Goal: Contribute content: Contribute content

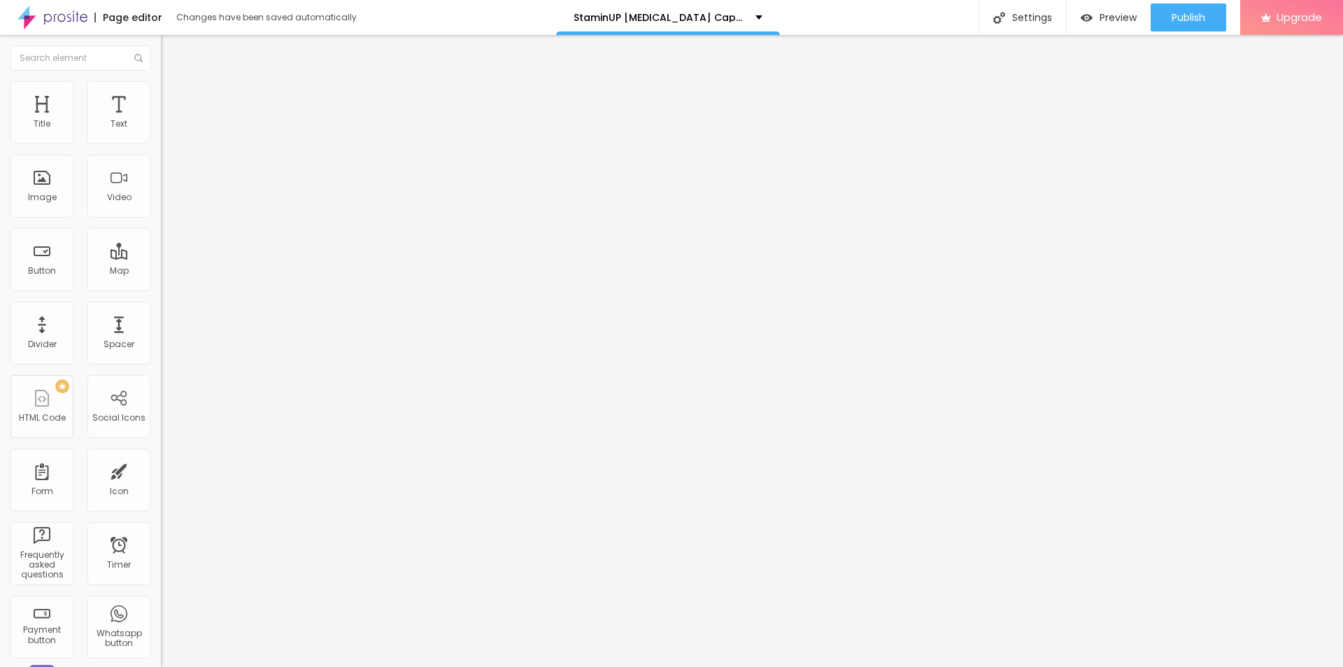
click at [161, 120] on span "Add image" at bounding box center [189, 114] width 57 height 12
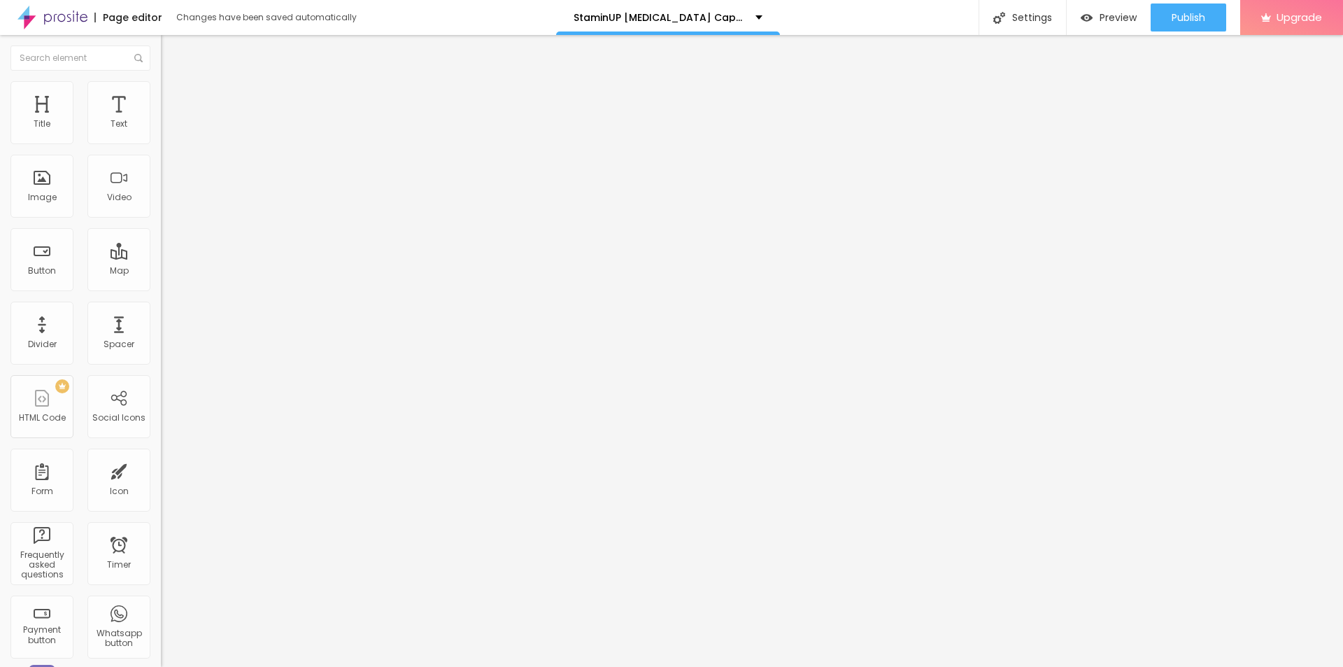
click at [161, 141] on input "text" at bounding box center [245, 134] width 168 height 14
paste input "StaminUP [MEDICAL_DATA] Capsules [GEOGRAPHIC_DATA]"
type input "StaminUP [MEDICAL_DATA] Capsules [GEOGRAPHIC_DATA]"
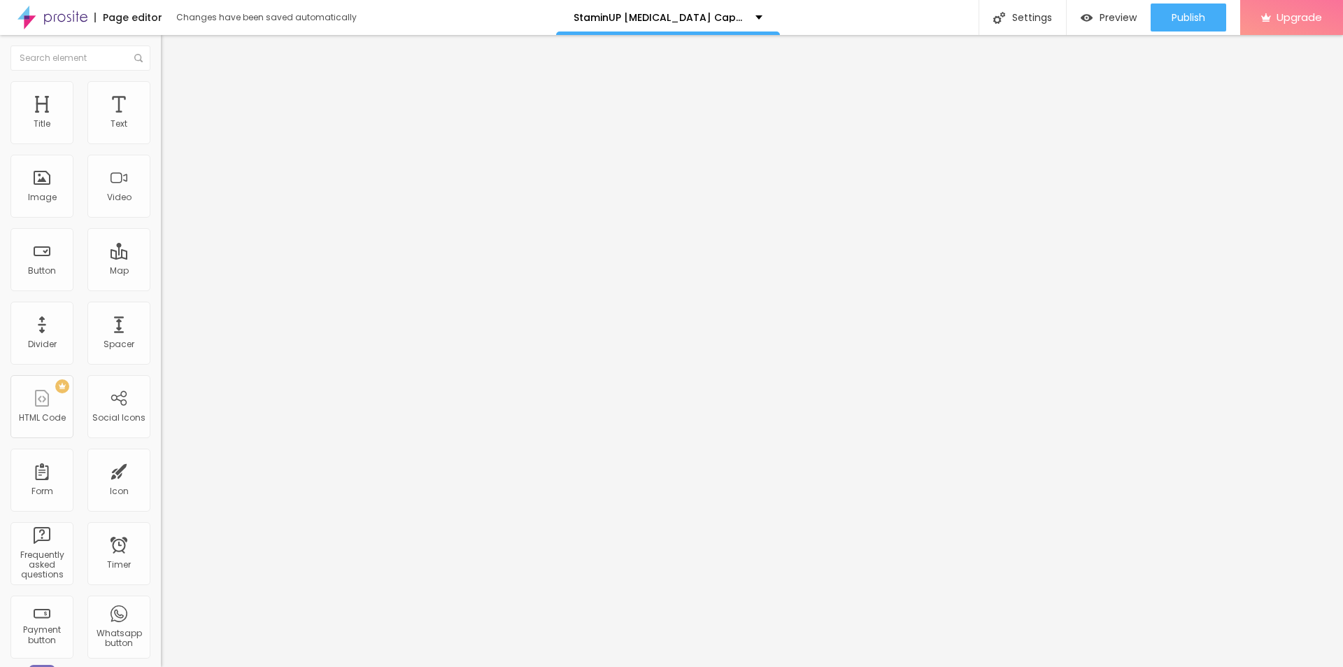
click at [161, 287] on input "https://" at bounding box center [245, 280] width 168 height 14
paste input "[DOMAIN_NAME][URL][MEDICAL_DATA]"
type input "[URL][DOMAIN_NAME][MEDICAL_DATA]"
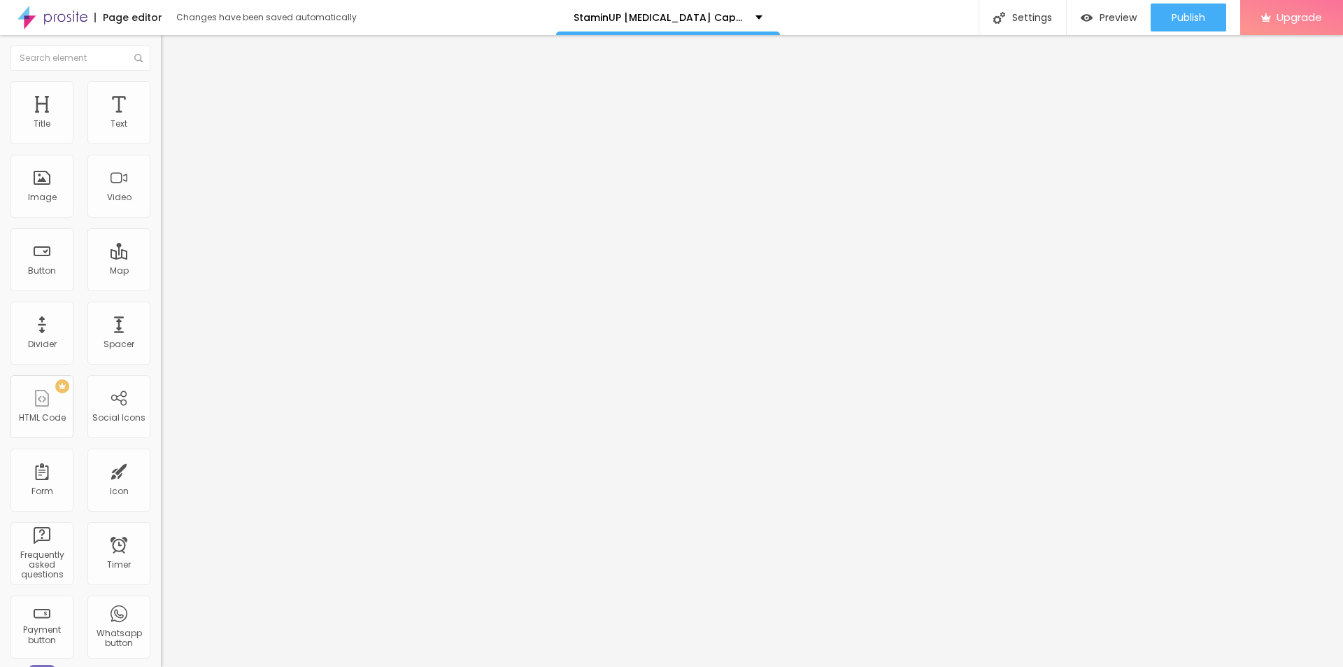
click at [161, 87] on img at bounding box center [167, 87] width 13 height 13
type input "90"
type input "75"
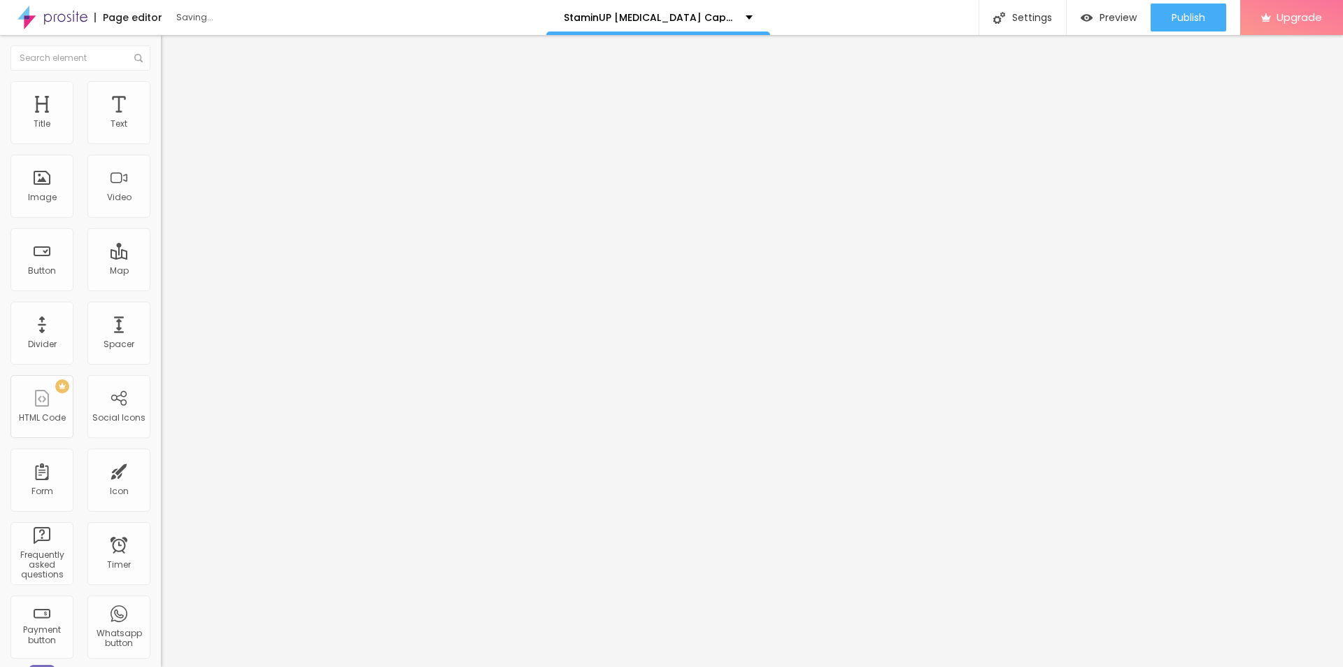
type input "70"
type input "65"
type input "60"
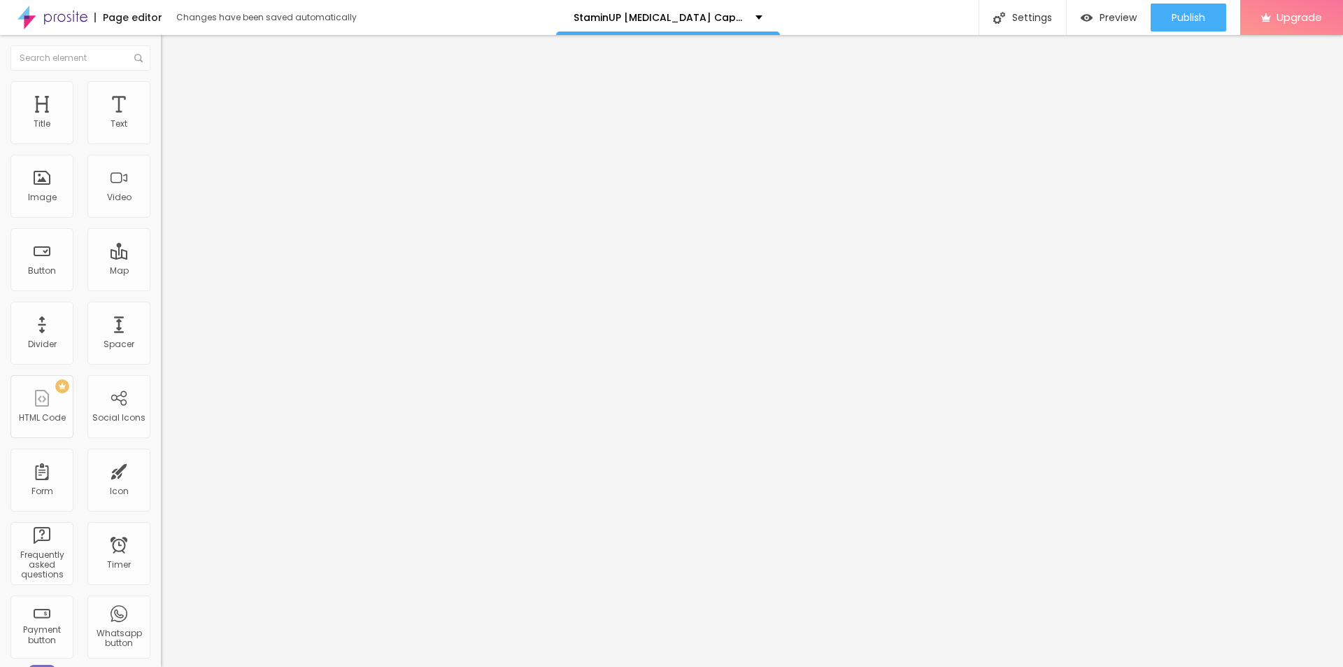
drag, startPoint x: 131, startPoint y: 147, endPoint x: 87, endPoint y: 148, distance: 43.4
type input "60"
click at [161, 143] on input "range" at bounding box center [206, 137] width 90 height 11
click at [166, 203] on icon "button" at bounding box center [170, 198] width 8 height 8
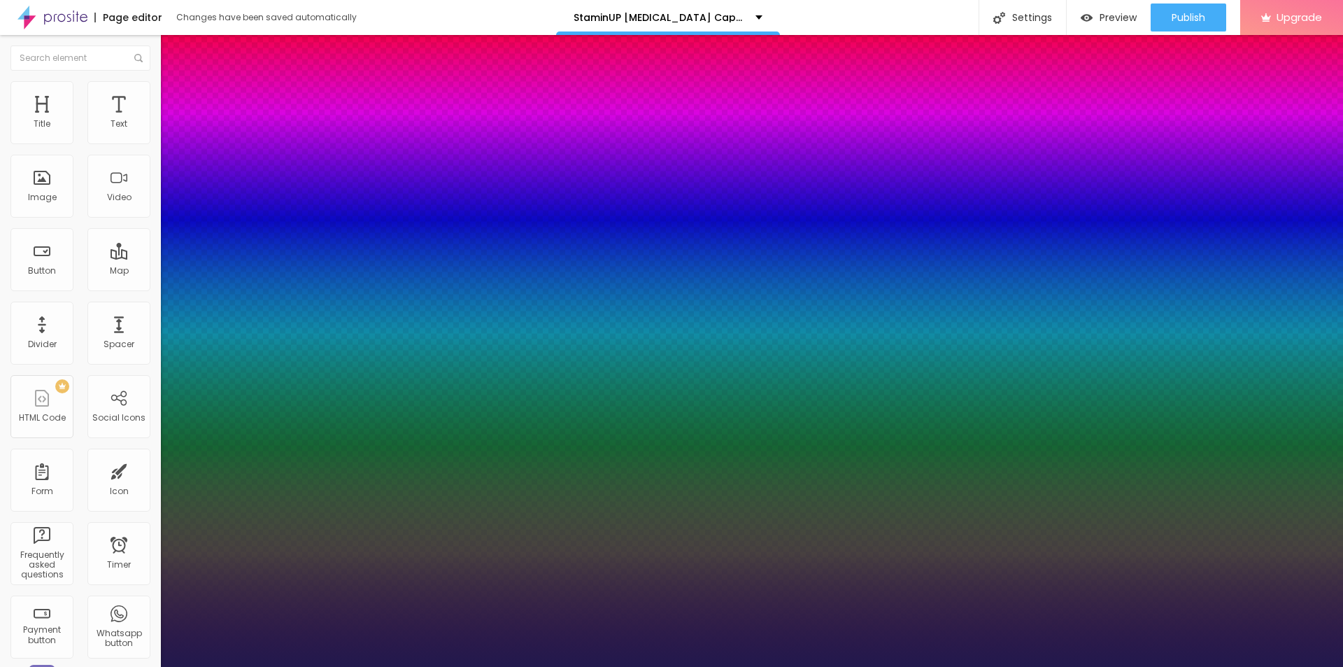
type input "16"
type input "1"
type input "20"
type input "1"
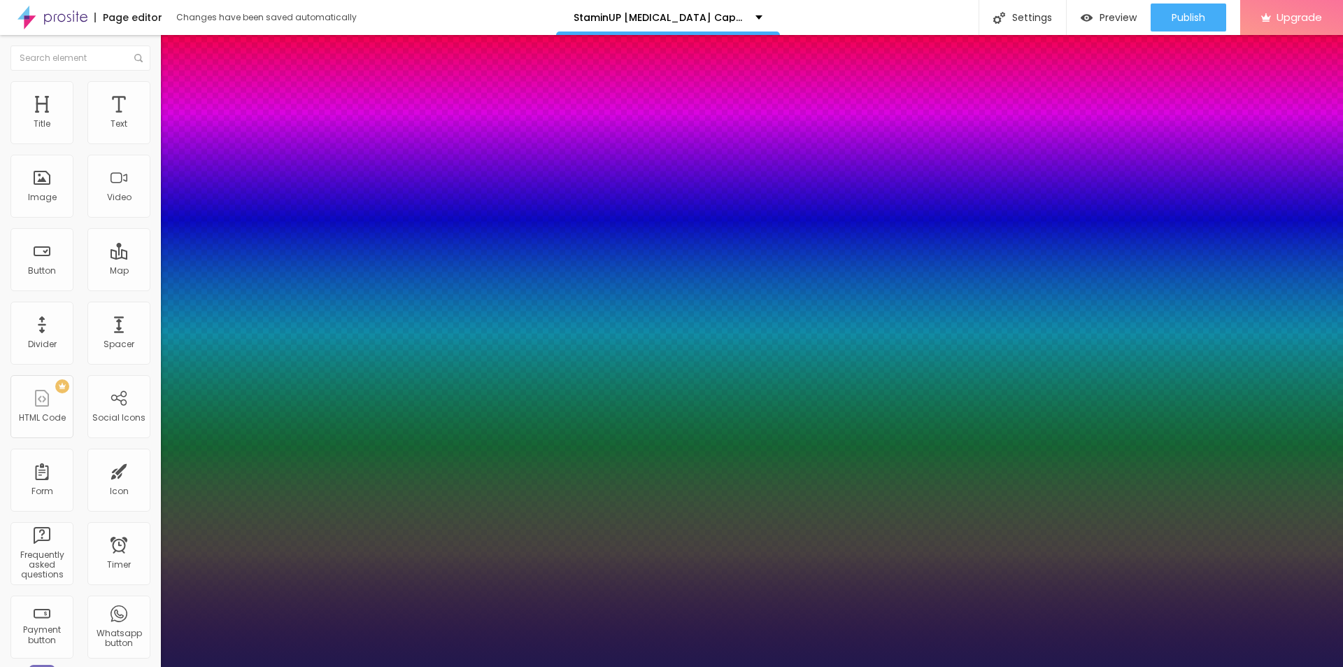
type input "23"
type input "1"
type input "24"
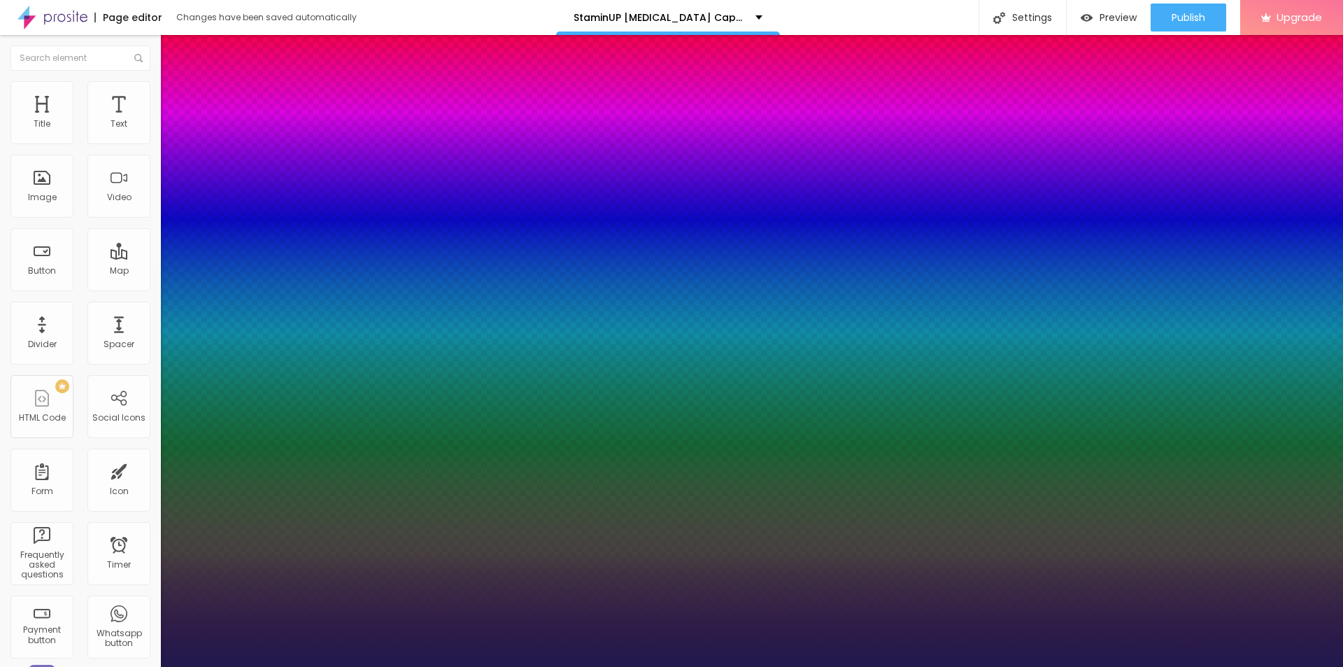
type input "1"
type input "25"
type input "1"
type input "26"
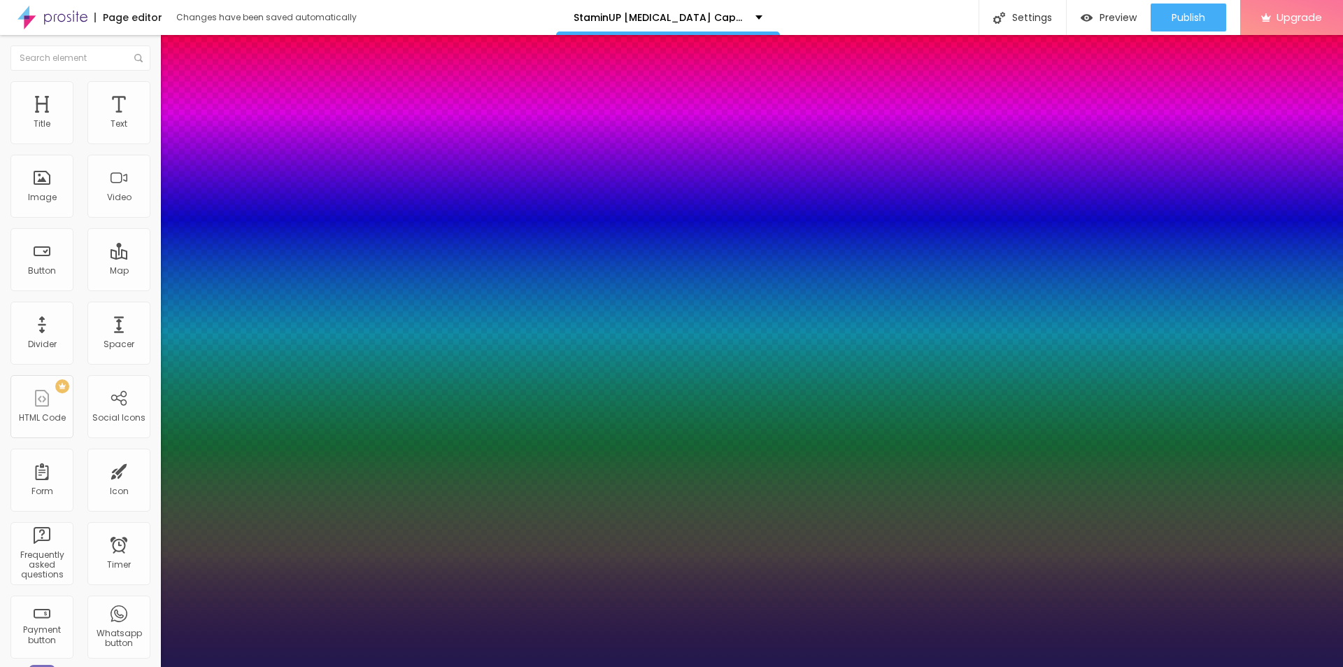
type input "26"
type input "1"
type input "27"
type input "1"
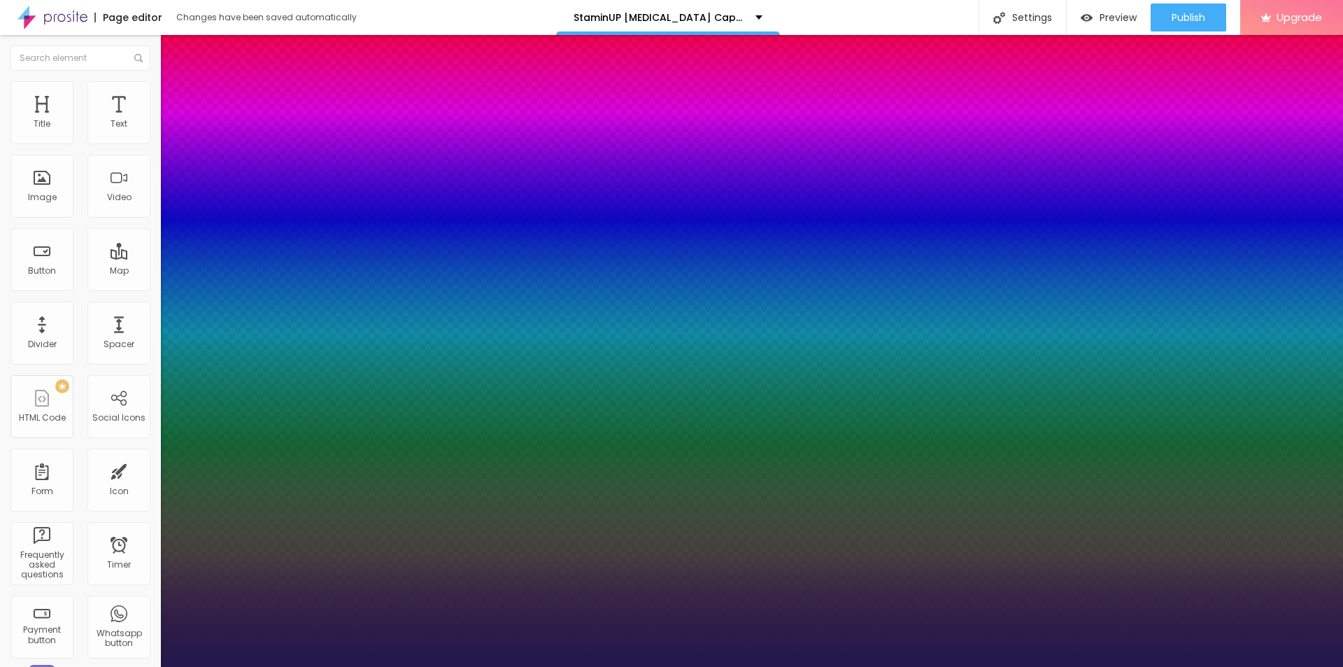
drag, startPoint x: 185, startPoint y: 397, endPoint x: 201, endPoint y: 396, distance: 15.4
type input "27"
type input "1"
click at [490, 666] on div at bounding box center [671, 667] width 1343 height 0
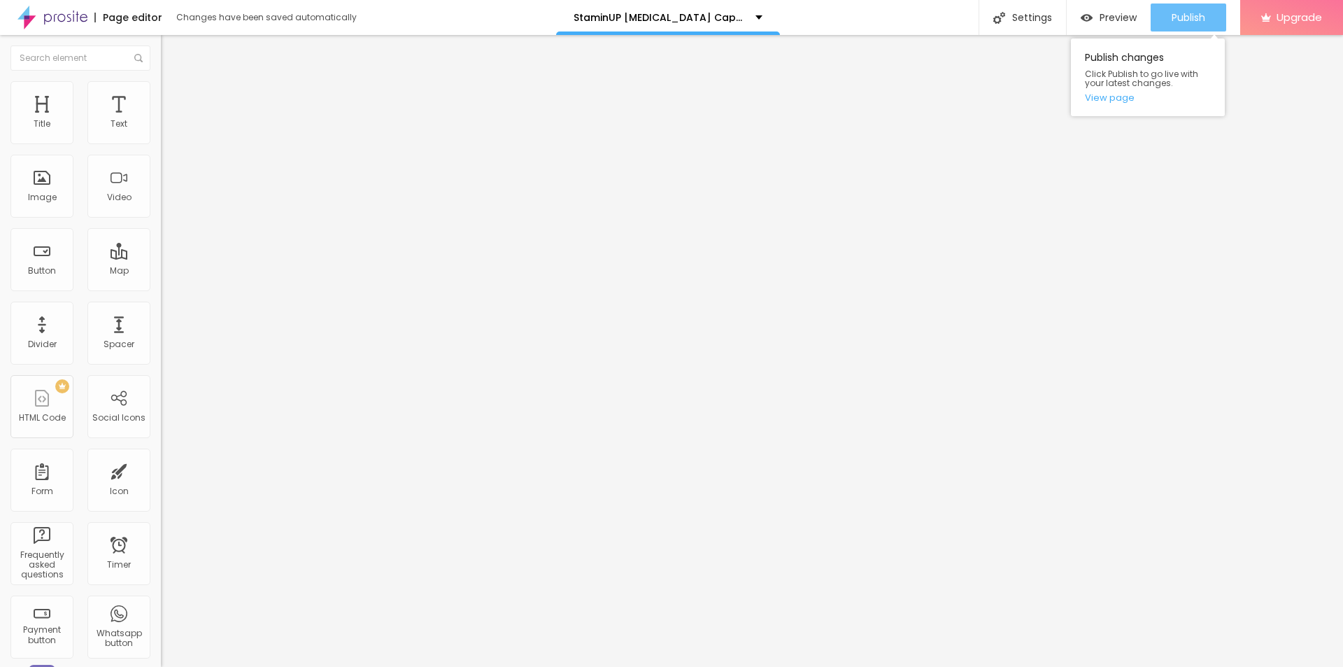
click at [1195, 12] on span "Publish" at bounding box center [1188, 17] width 34 height 11
click at [1122, 99] on link "View page" at bounding box center [1148, 97] width 126 height 9
